Goal: Transaction & Acquisition: Purchase product/service

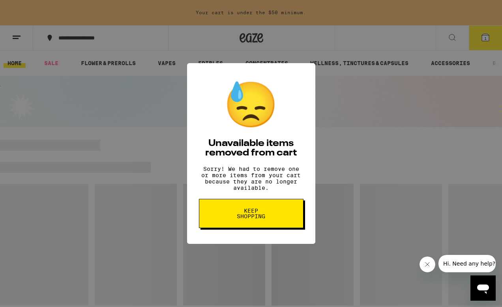
click at [254, 219] on span "Keep Shopping" at bounding box center [251, 213] width 41 height 11
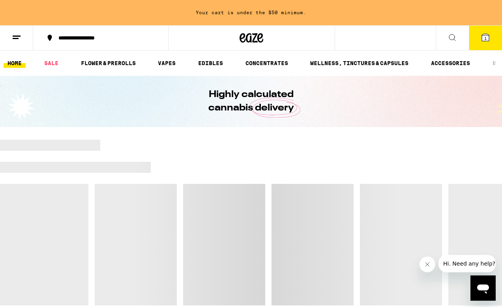
click at [487, 40] on icon at bounding box center [485, 37] width 7 height 7
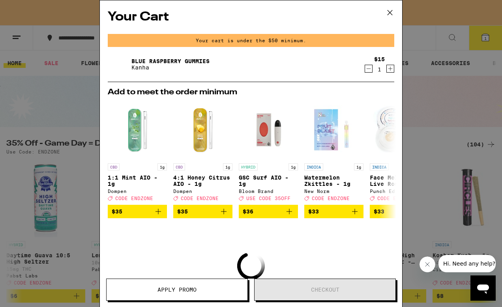
click at [392, 12] on icon at bounding box center [390, 13] width 12 height 12
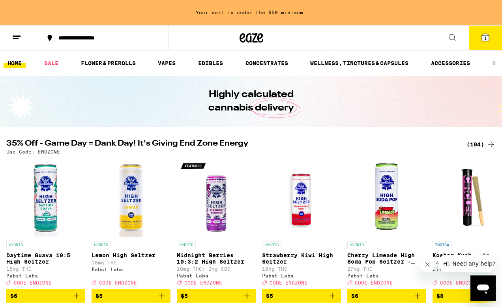
click at [93, 57] on ul "HOME SALE FLOWER & PREROLLS VAPES EDIBLES CONCENTRATES WELLNESS, TINCTURES & CA…" at bounding box center [251, 63] width 502 height 25
click at [95, 67] on link "FLOWER & PREROLLS" at bounding box center [108, 62] width 63 height 9
click at [107, 64] on link "FLOWER & PREROLLS" at bounding box center [108, 62] width 63 height 9
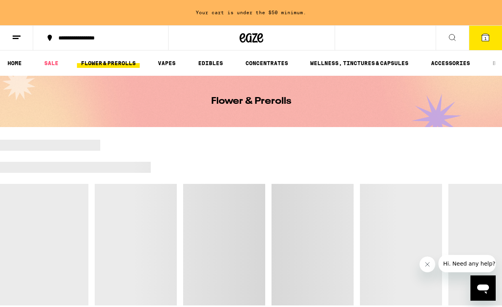
click at [112, 60] on link "FLOWER & PREROLLS" at bounding box center [108, 62] width 63 height 9
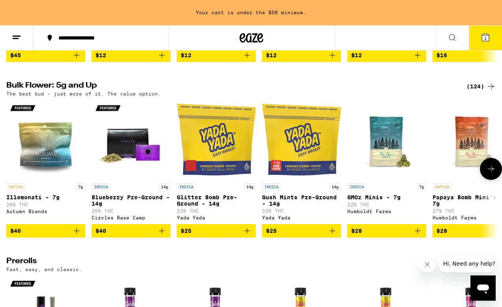
scroll to position [247, 0]
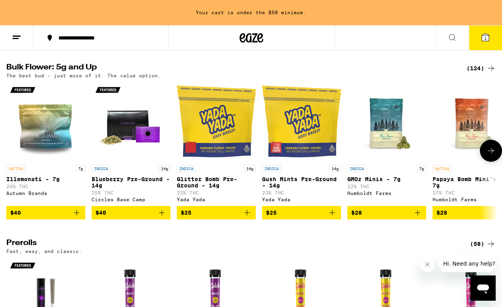
click at [488, 155] on icon at bounding box center [490, 150] width 9 height 9
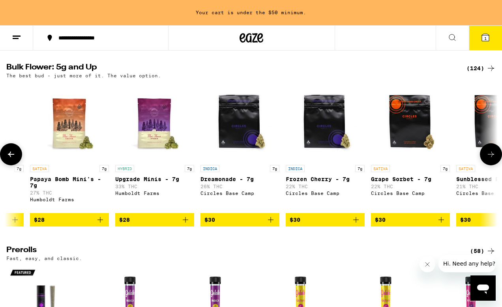
scroll to position [0, 403]
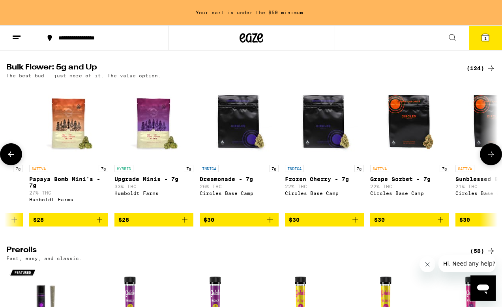
click at [493, 159] on icon at bounding box center [490, 154] width 9 height 9
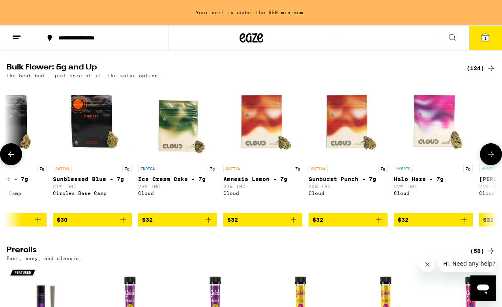
scroll to position [0, 806]
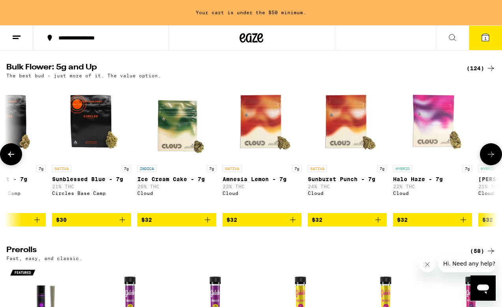
click at [12, 157] on icon at bounding box center [11, 155] width 6 height 6
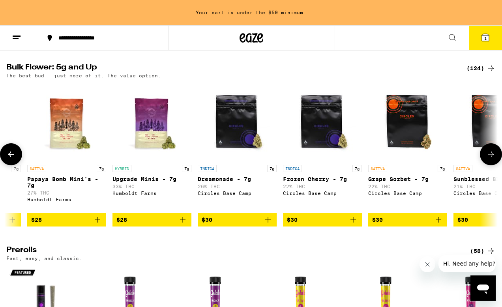
scroll to position [0, 403]
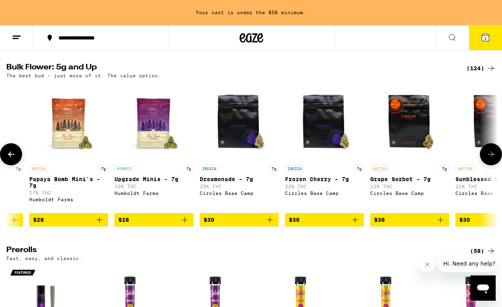
click at [14, 157] on icon at bounding box center [11, 155] width 6 height 6
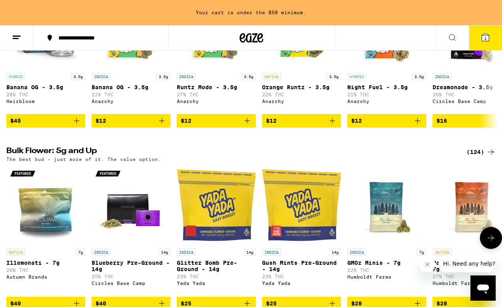
scroll to position [219, 0]
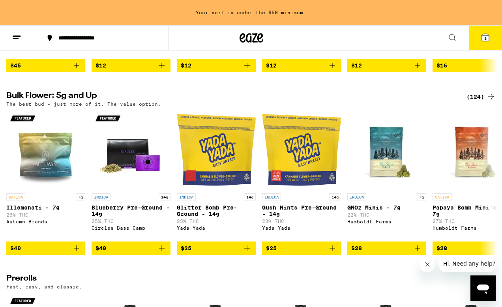
click at [44, 101] on h2 "Bulk Flower: 5g and Up" at bounding box center [231, 96] width 451 height 9
click at [474, 101] on div "(124)" at bounding box center [480, 96] width 29 height 9
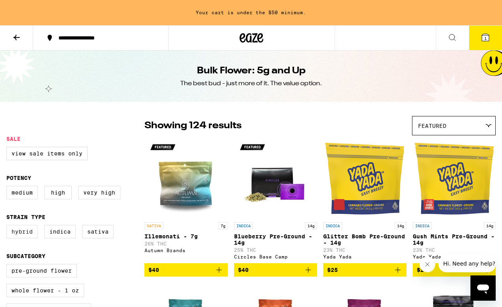
click at [24, 235] on label "Hybrid" at bounding box center [22, 231] width 32 height 13
click at [8, 226] on input "Hybrid" at bounding box center [8, 226] width 0 height 0
checkbox input "true"
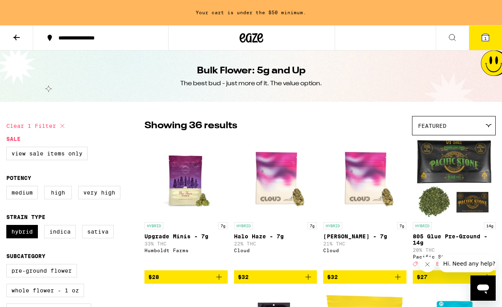
scroll to position [107, 0]
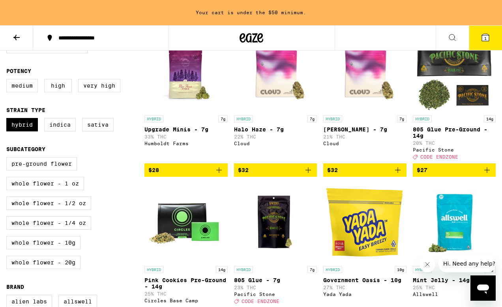
click at [222, 175] on icon "Add to bag" at bounding box center [218, 169] width 9 height 9
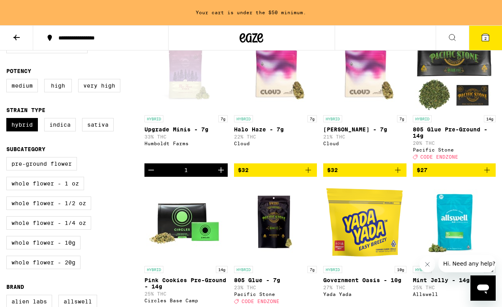
click at [221, 175] on icon "Increment" at bounding box center [220, 169] width 9 height 9
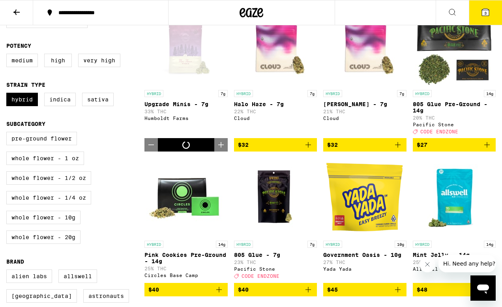
scroll to position [82, 0]
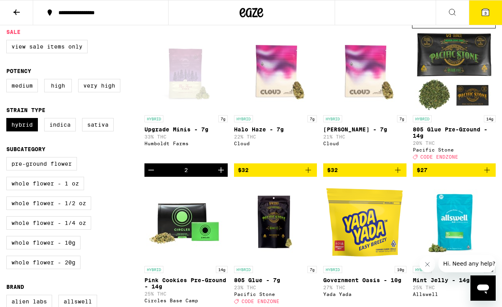
click at [493, 12] on button "3" at bounding box center [485, 12] width 33 height 24
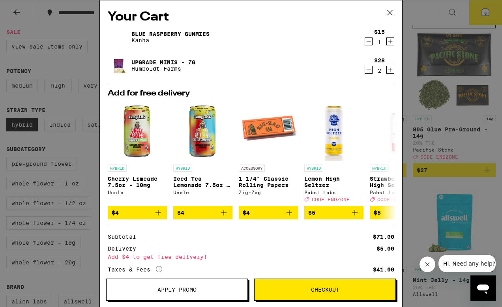
click at [371, 42] on icon "Decrement" at bounding box center [368, 41] width 7 height 9
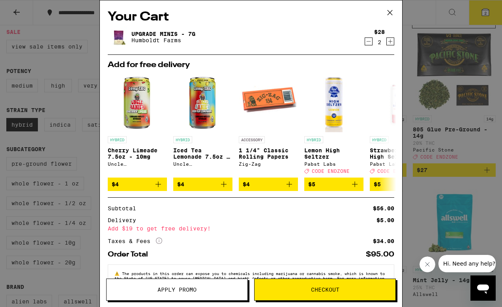
click at [328, 288] on span "Checkout" at bounding box center [325, 290] width 28 height 6
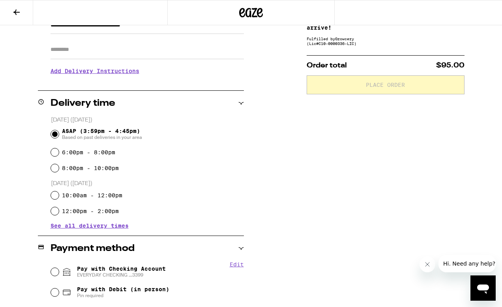
scroll to position [205, 0]
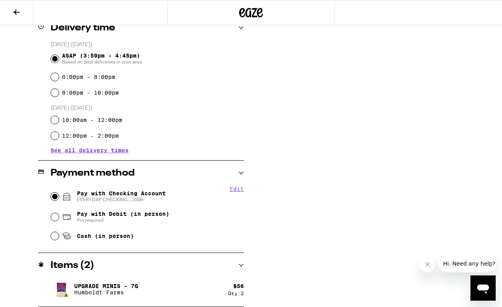
click at [53, 198] on input "Pay with Checking Account EVERYDAY CHECKING ...3399" at bounding box center [55, 197] width 8 height 8
radio input "true"
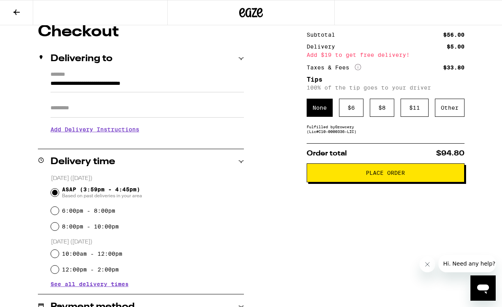
scroll to position [71, 0]
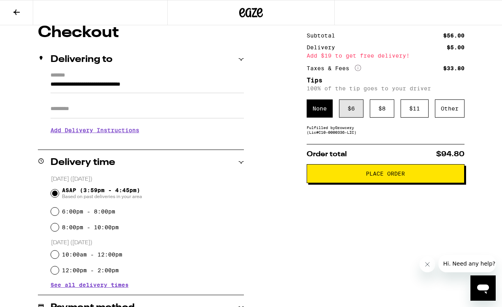
click at [355, 110] on div "$ 6" at bounding box center [351, 108] width 24 height 18
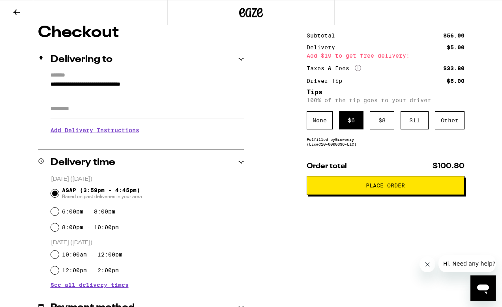
click at [381, 193] on button "Place Order" at bounding box center [386, 185] width 158 height 19
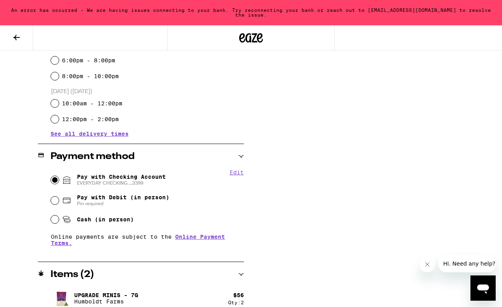
scroll to position [256, 0]
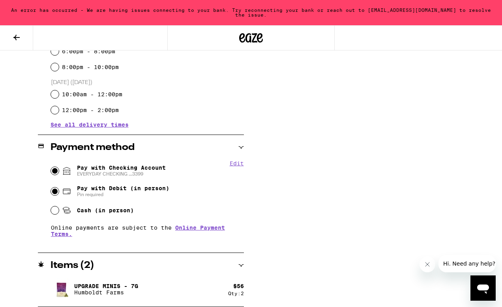
click at [53, 189] on input "Pay with Debit (in person) Pin required" at bounding box center [55, 191] width 8 height 8
radio input "true"
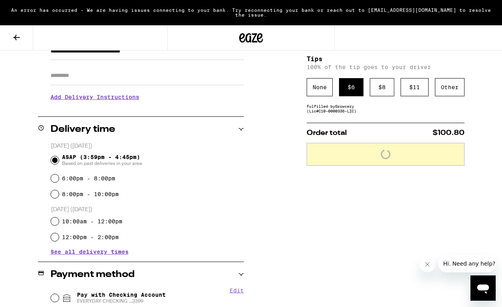
scroll to position [91, 0]
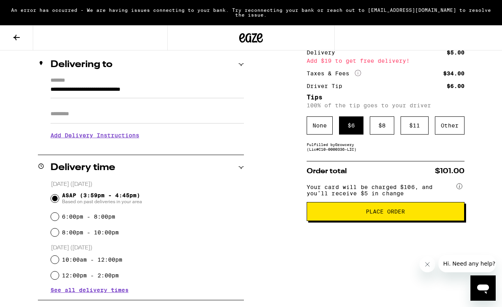
click at [395, 221] on button "Place Order" at bounding box center [386, 211] width 158 height 19
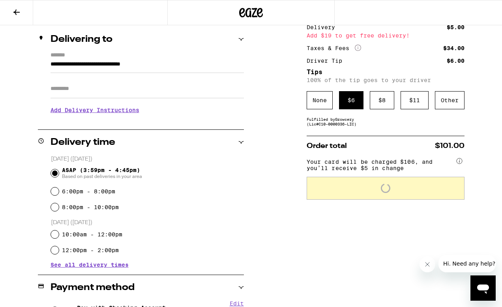
scroll to position [65, 0]
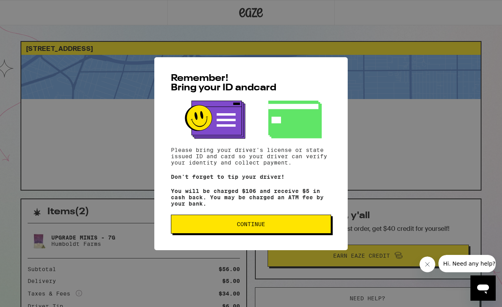
click at [242, 227] on span "Continue" at bounding box center [251, 224] width 28 height 6
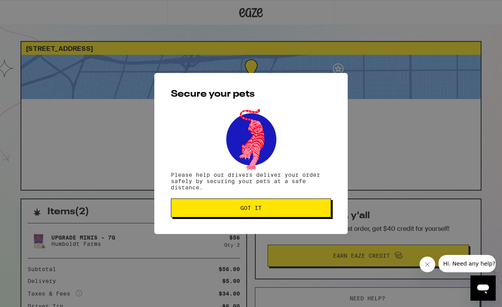
click at [249, 205] on button "Got it" at bounding box center [251, 207] width 160 height 19
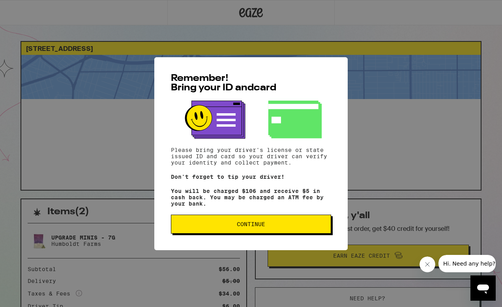
click at [254, 225] on span "Continue" at bounding box center [251, 224] width 28 height 6
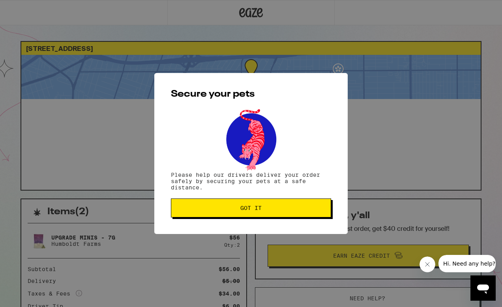
click at [250, 217] on button "Got it" at bounding box center [251, 207] width 160 height 19
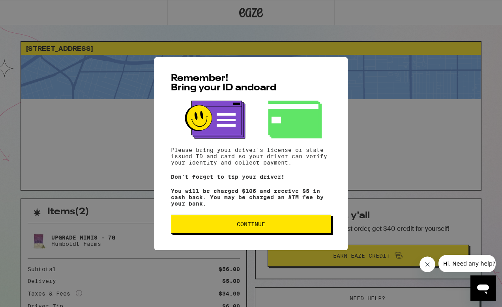
click at [252, 227] on span "Continue" at bounding box center [251, 224] width 28 height 6
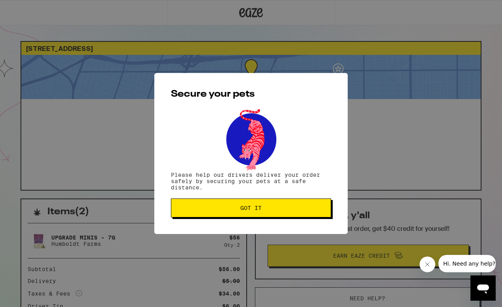
click at [241, 208] on span "Got it" at bounding box center [250, 208] width 21 height 6
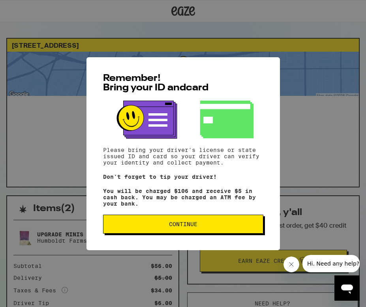
click at [182, 233] on button "Continue" at bounding box center [183, 224] width 160 height 19
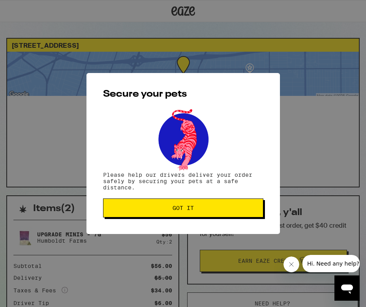
click at [187, 210] on span "Got it" at bounding box center [182, 208] width 21 height 6
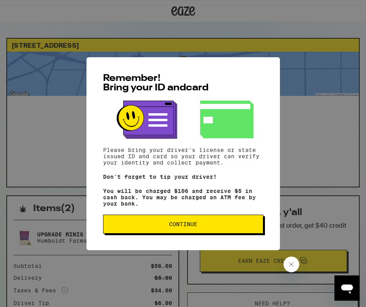
click at [167, 238] on div "Remember! Bring your ID and card Please bring your driver's license or state is…" at bounding box center [182, 153] width 193 height 193
click at [166, 227] on span "Continue" at bounding box center [183, 224] width 147 height 6
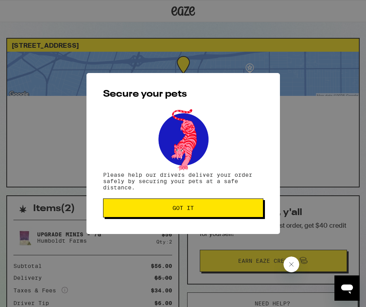
click at [188, 209] on span "Got it" at bounding box center [182, 208] width 21 height 6
